Goal: Task Accomplishment & Management: Use online tool/utility

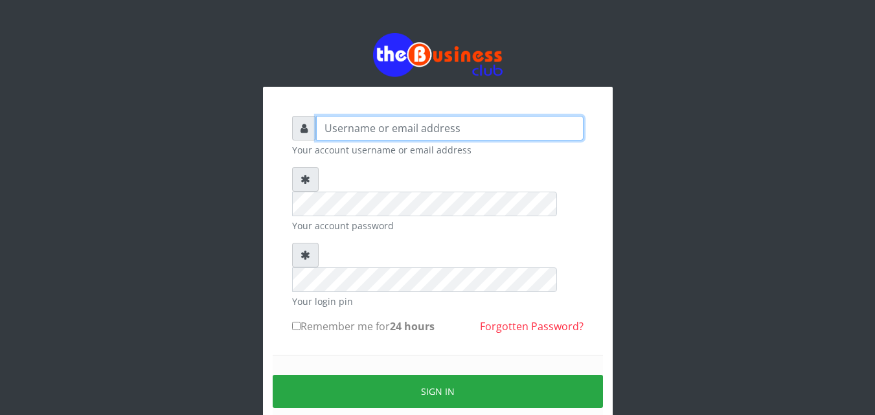
type input "kenachuks"
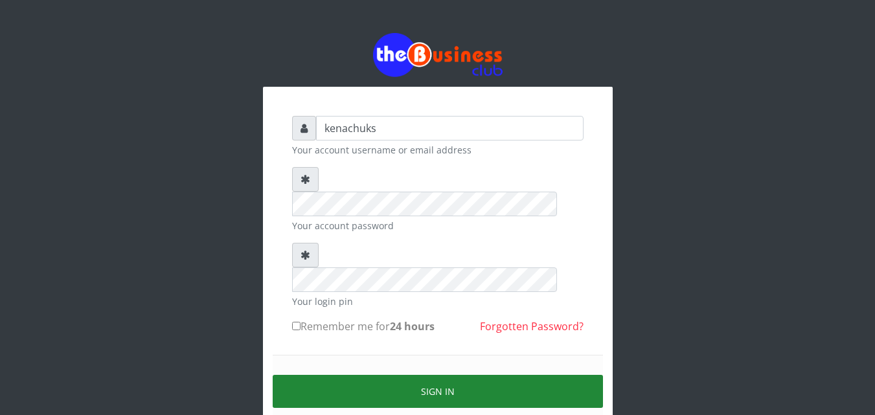
click at [410, 375] on button "Sign in" at bounding box center [438, 391] width 330 height 33
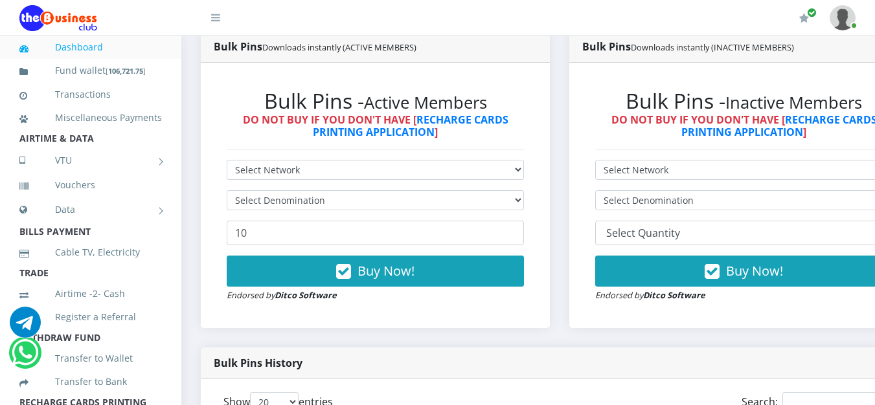
scroll to position [708, 0]
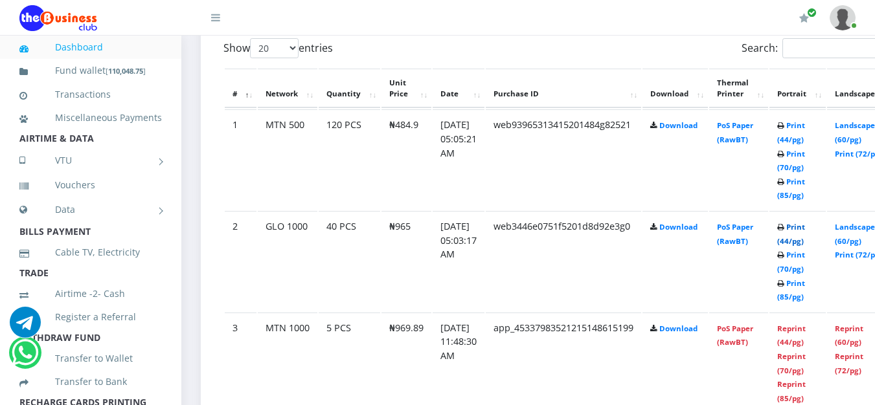
click at [805, 229] on link "Print (44/pg)" at bounding box center [791, 234] width 28 height 24
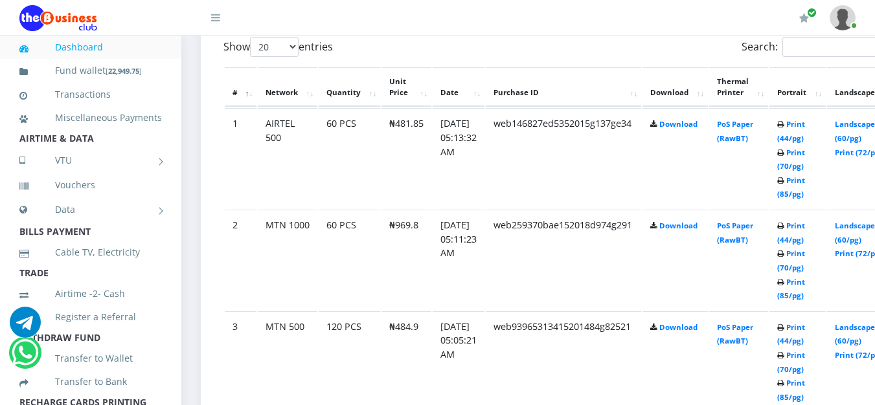
scroll to position [708, 0]
click at [805, 328] on link "Print (44/pg)" at bounding box center [791, 336] width 28 height 24
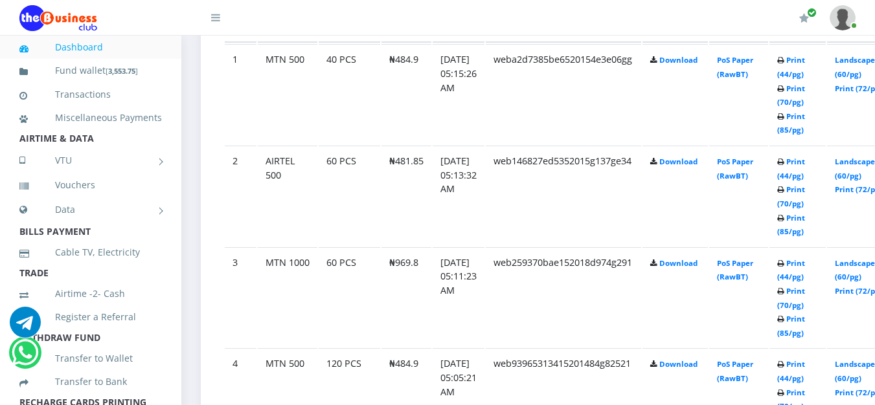
scroll to position [786, 0]
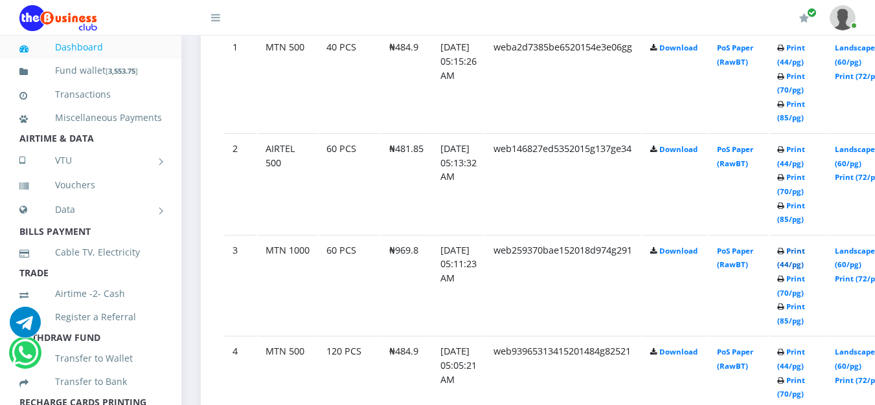
click at [805, 252] on link "Print (44/pg)" at bounding box center [791, 258] width 28 height 24
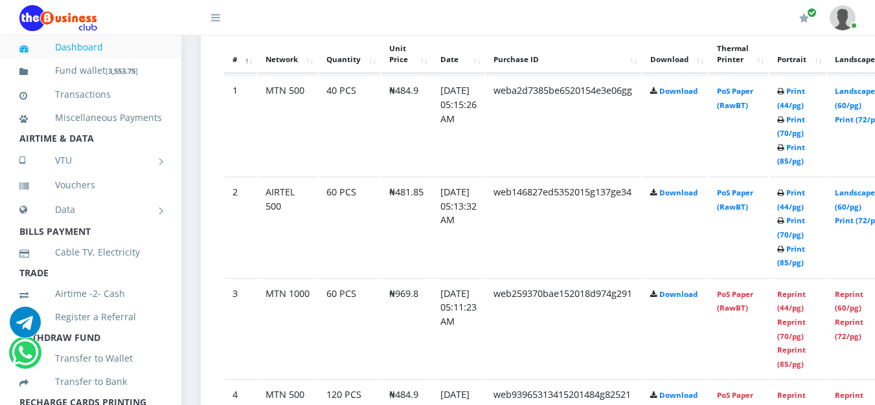
scroll to position [786, 0]
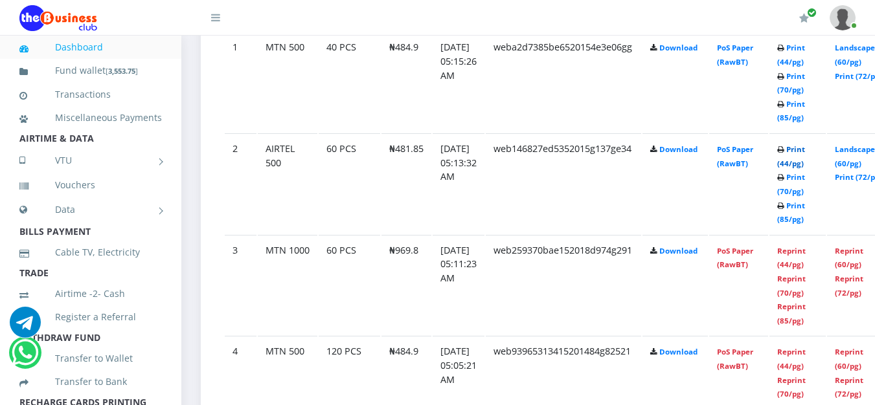
click at [805, 152] on link "Print (44/pg)" at bounding box center [791, 156] width 28 height 24
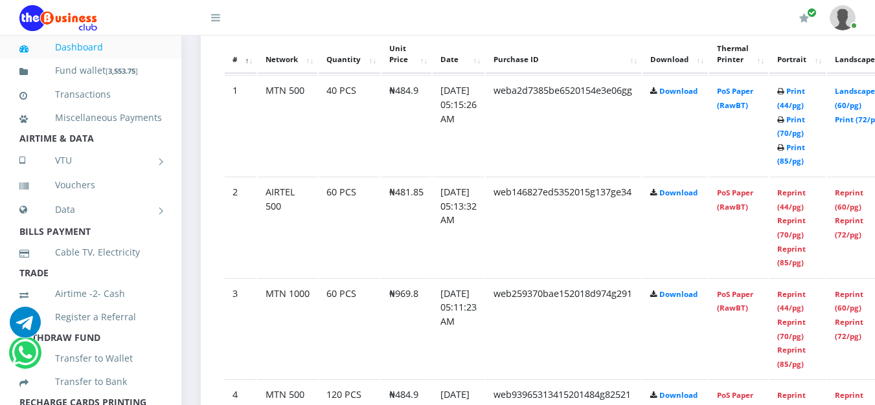
scroll to position [786, 0]
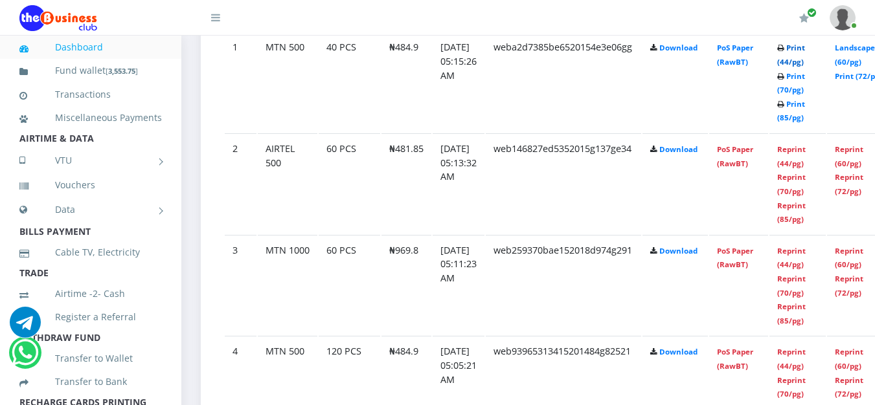
click at [805, 50] on link "Print (44/pg)" at bounding box center [791, 55] width 28 height 24
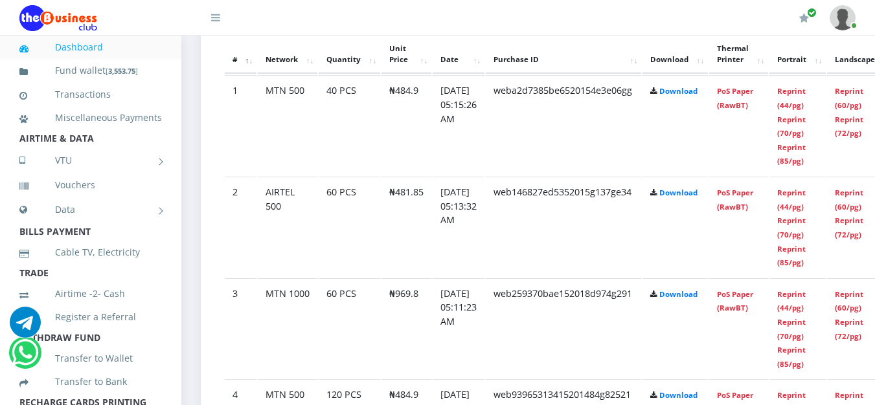
scroll to position [786, 0]
